Goal: Information Seeking & Learning: Learn about a topic

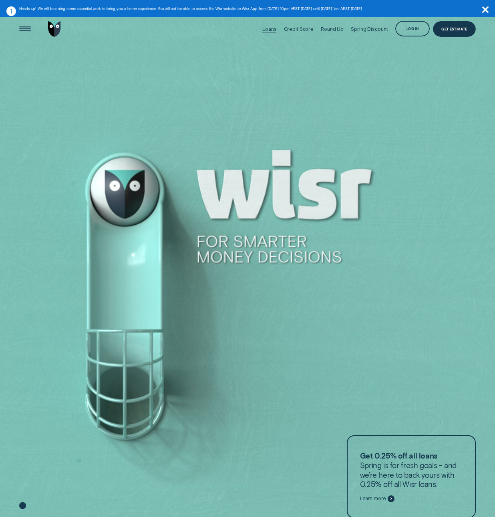
click at [269, 29] on div "Loans" at bounding box center [269, 29] width 14 height 6
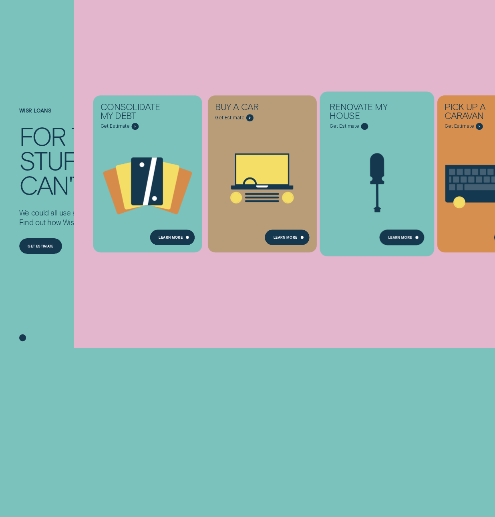
scroll to position [104, 0]
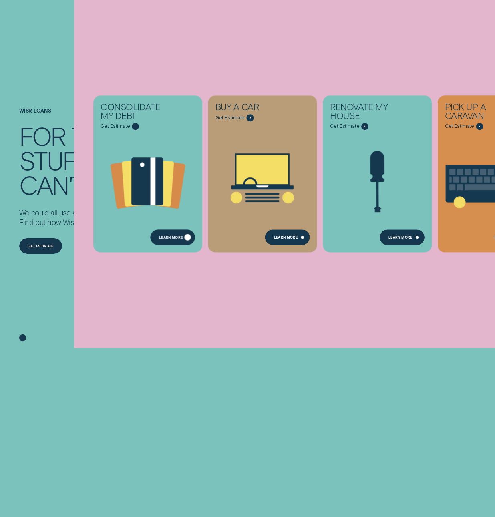
click at [182, 238] on div "Learn more" at bounding box center [171, 238] width 24 height 3
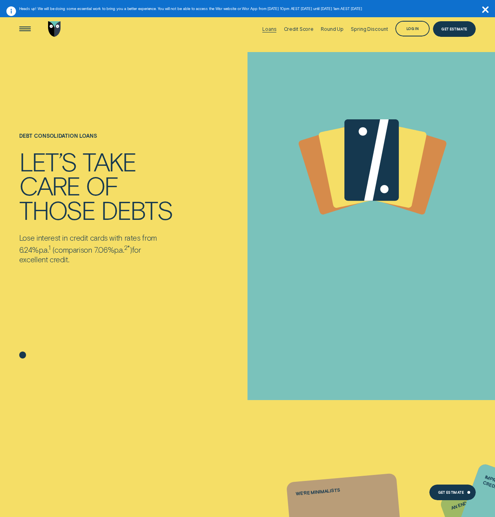
click at [268, 28] on div "Loans" at bounding box center [269, 29] width 14 height 6
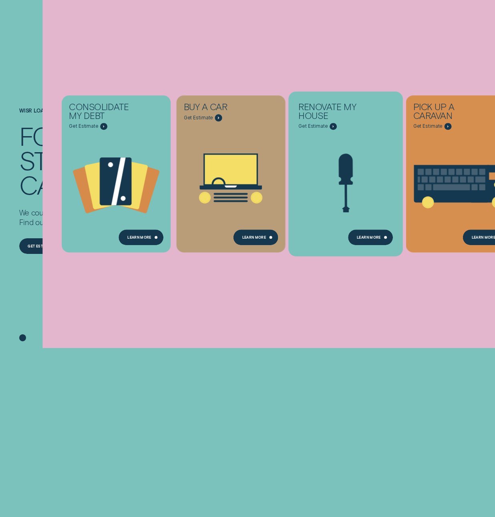
scroll to position [141, 0]
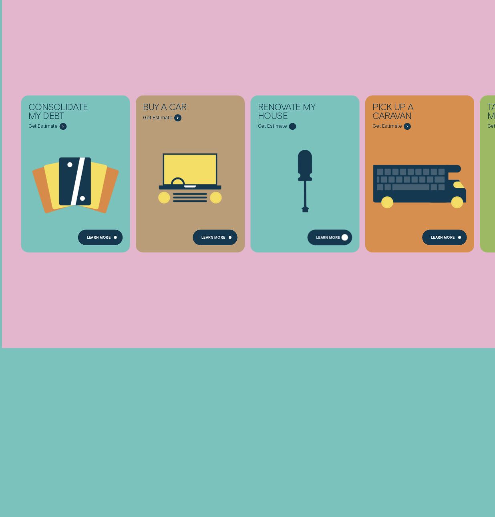
click at [327, 239] on div "Learn more" at bounding box center [328, 238] width 24 height 3
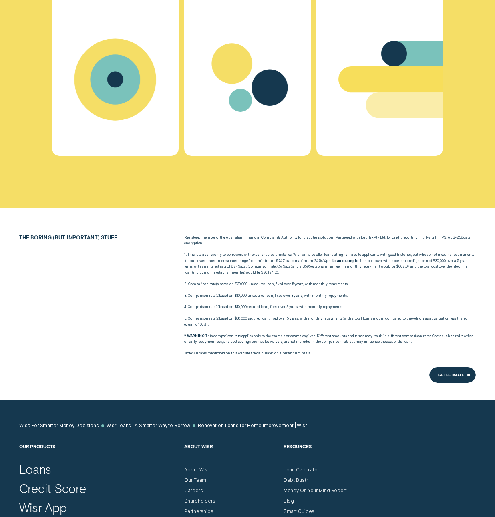
scroll to position [2797, 0]
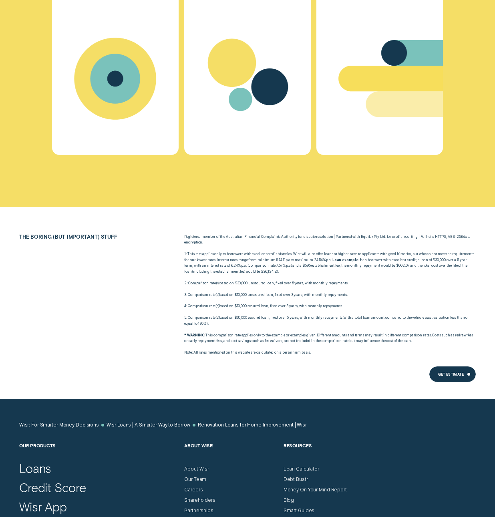
drag, startPoint x: 184, startPoint y: 231, endPoint x: 361, endPoint y: 260, distance: 179.7
click at [361, 260] on div "Registered member of the Australian Financial Complaints Authority for dispute …" at bounding box center [329, 295] width 297 height 122
click at [361, 280] on p "2: Comparison rate ( s ) based on $30,000 unsecured loan, fixed over 5 years, w…" at bounding box center [329, 283] width 291 height 6
drag, startPoint x: 353, startPoint y: 262, endPoint x: 181, endPoint y: 233, distance: 175.1
click at [181, 234] on div "Registered member of the Australian Financial Complaints Authority for dispute …" at bounding box center [329, 295] width 297 height 122
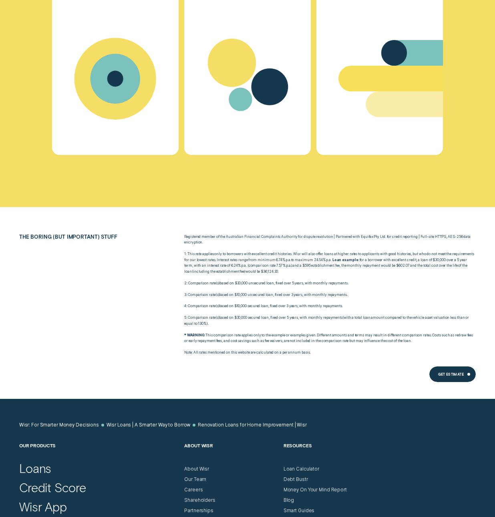
copy div "1: This rate applies only to borrowers with excellent credit histories. Wisr wi…"
click at [129, 234] on li "The boring (but important) stuff Registered member of the Australian Financial …" at bounding box center [247, 295] width 462 height 122
